Goal: Task Accomplishment & Management: Manage account settings

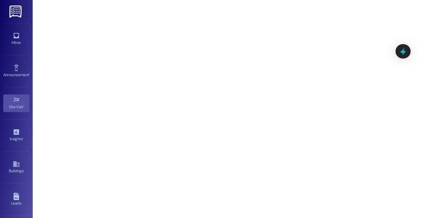
scroll to position [93, 0]
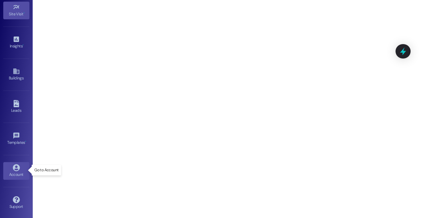
click at [17, 169] on icon at bounding box center [16, 167] width 7 height 7
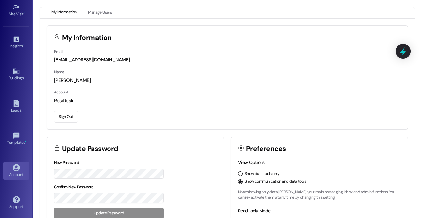
click at [67, 116] on button "Sign Out" at bounding box center [66, 116] width 24 height 11
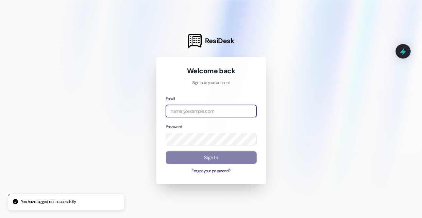
click at [182, 108] on input "email" at bounding box center [211, 111] width 91 height 13
click at [201, 114] on input "email" at bounding box center [211, 111] width 91 height 13
type input "[EMAIL_ADDRESS][DOMAIN_NAME]"
